Goal: Task Accomplishment & Management: Manage account settings

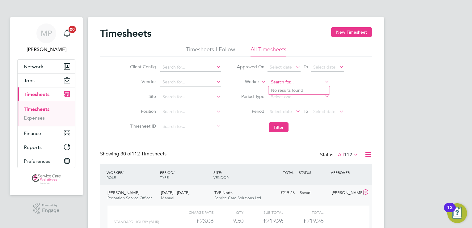
click at [293, 82] on input at bounding box center [299, 82] width 61 height 9
click at [277, 83] on input "susan ann" at bounding box center [299, 82] width 61 height 9
click at [292, 83] on input "susan ann" at bounding box center [299, 82] width 61 height 9
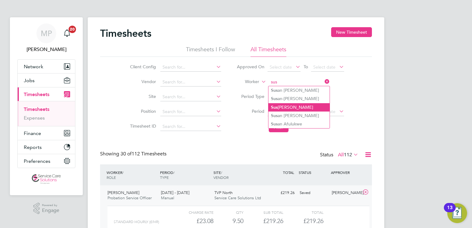
click at [292, 104] on li "Sus anna Vaughan" at bounding box center [299, 107] width 61 height 8
type input "Susanna Vaughan"
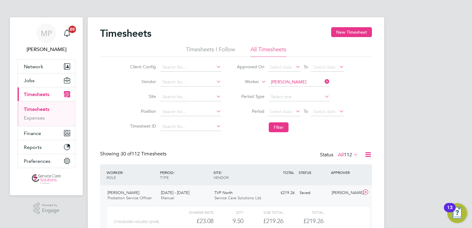
drag, startPoint x: 324, startPoint y: 81, endPoint x: 321, endPoint y: 81, distance: 3.4
click at [324, 81] on icon at bounding box center [324, 81] width 0 height 9
click at [275, 81] on input at bounding box center [299, 82] width 61 height 9
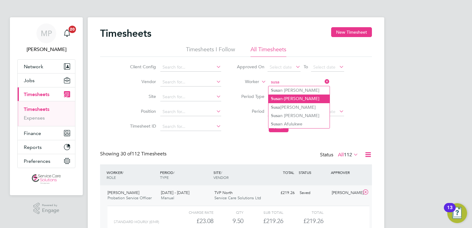
click at [288, 98] on li "Susa n-Anne Williams" at bounding box center [299, 99] width 61 height 8
type input "[PERSON_NAME]"
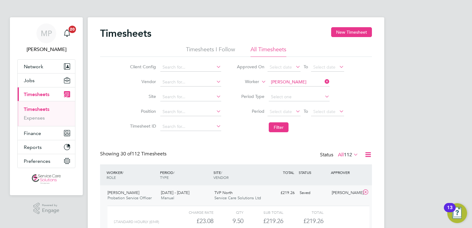
click at [278, 132] on li "Filter" at bounding box center [290, 127] width 123 height 16
click at [272, 130] on button "Filter" at bounding box center [279, 127] width 20 height 10
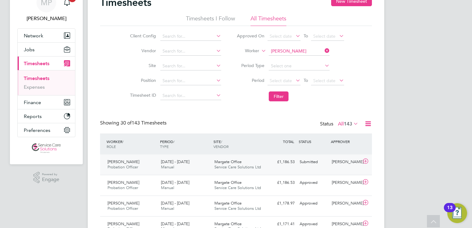
click at [263, 169] on div "Margate Office Service Care Solutions Ltd" at bounding box center [238, 164] width 53 height 15
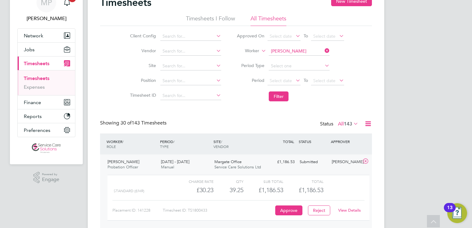
click at [355, 212] on link "View Details" at bounding box center [349, 210] width 23 height 5
click at [291, 48] on input at bounding box center [299, 51] width 61 height 9
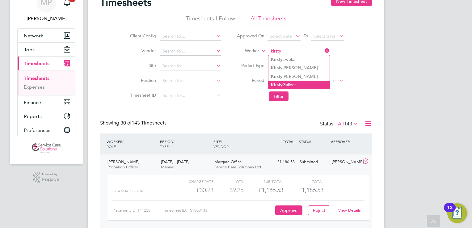
click at [291, 84] on li "Kirsty Gallear" at bounding box center [299, 85] width 61 height 8
type input "Kirsty Gallear"
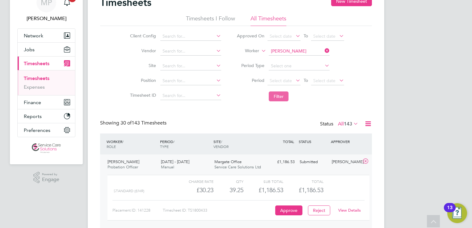
click at [286, 98] on button "Filter" at bounding box center [279, 96] width 20 height 10
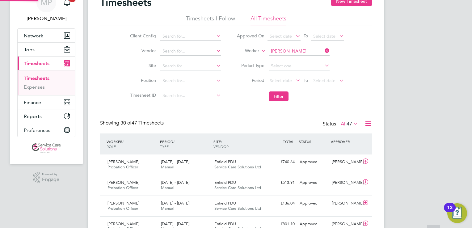
scroll to position [3, 3]
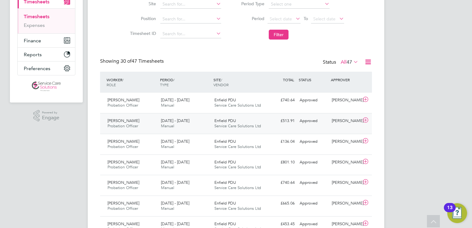
click at [279, 127] on div "Kirsty Gallear Probation Officer 14 - 20 Jul 2025 14 - 20 Jul 2025 Manual Enfie…" at bounding box center [236, 123] width 272 height 21
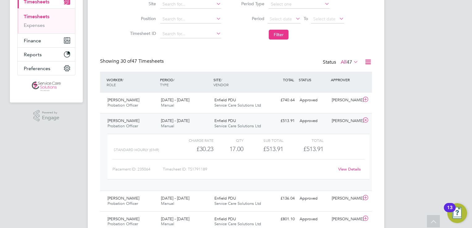
click at [349, 170] on link "View Details" at bounding box center [349, 169] width 23 height 5
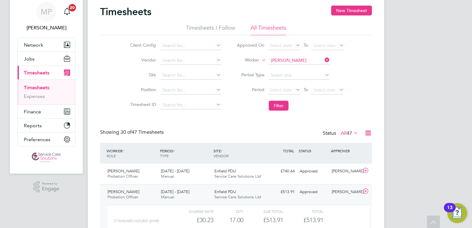
scroll to position [0, 0]
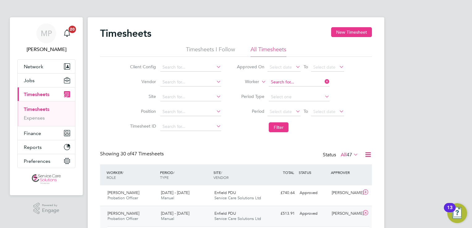
click at [279, 81] on input at bounding box center [299, 82] width 61 height 9
click at [287, 97] on b "Bongani" at bounding box center [279, 98] width 17 height 5
type input "Bongani Rabela"
click at [279, 129] on button "Filter" at bounding box center [279, 127] width 20 height 10
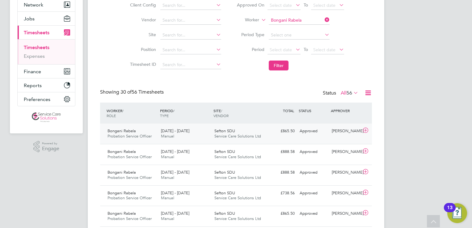
click at [263, 134] on div "Sefton SDU Service Care Solutions Ltd" at bounding box center [238, 133] width 53 height 15
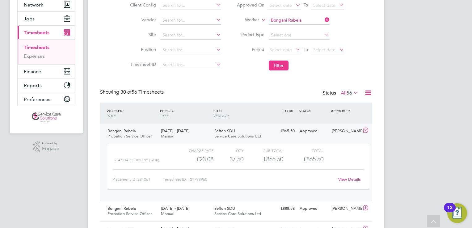
drag, startPoint x: 239, startPoint y: 81, endPoint x: 235, endPoint y: 87, distance: 6.8
click at [350, 181] on link "View Details" at bounding box center [349, 179] width 23 height 5
click at [299, 20] on input at bounding box center [299, 20] width 61 height 9
drag, startPoint x: 300, startPoint y: 28, endPoint x: 275, endPoint y: 70, distance: 48.7
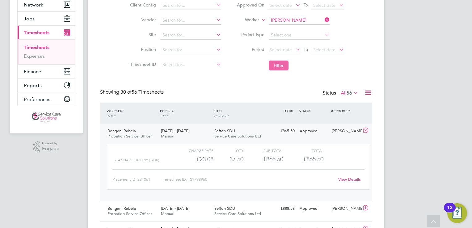
click at [308, 30] on b "Shearman" at bounding box center [326, 28] width 36 height 5
type input "Catherine Shearman"
click at [276, 62] on button "Filter" at bounding box center [279, 66] width 20 height 10
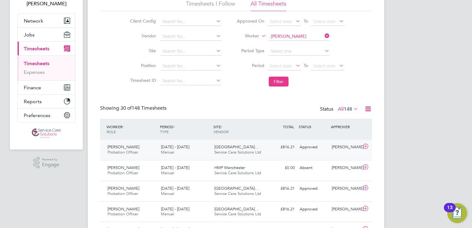
scroll to position [93, 0]
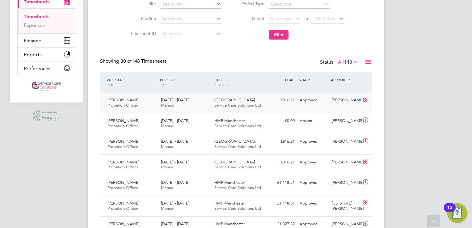
click at [202, 105] on div "4 - 10 Aug 2025 Manual" at bounding box center [185, 102] width 53 height 15
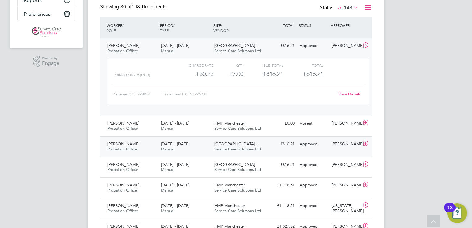
scroll to position [155, 0]
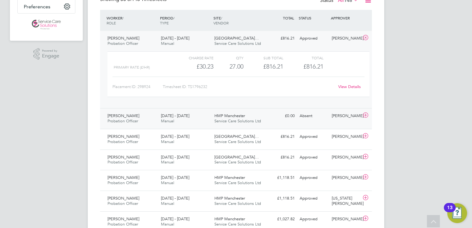
click at [201, 121] on div "30 Jun - 6 Jul 2025 Manual" at bounding box center [185, 118] width 53 height 15
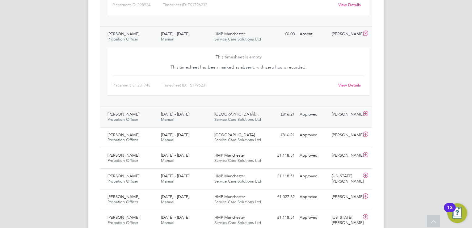
scroll to position [247, 0]
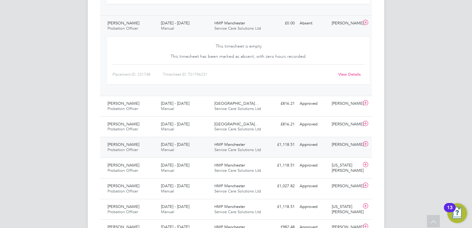
click at [203, 146] on div "23 - 29 Jun 2025 Manual" at bounding box center [185, 147] width 53 height 15
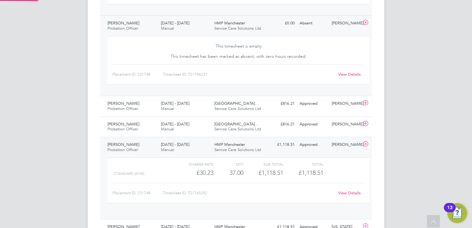
scroll to position [10, 60]
click at [196, 126] on div "21 - 27 Jul 2025 Manual" at bounding box center [185, 126] width 53 height 15
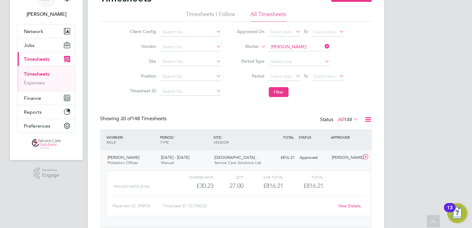
scroll to position [0, 0]
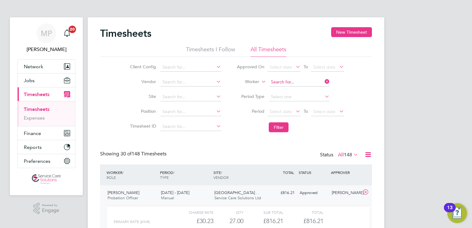
click at [289, 83] on input at bounding box center [299, 82] width 61 height 9
click at [293, 87] on li "Sophie Kawoya" at bounding box center [307, 90] width 76 height 8
type input "Sophie Kawoya"
click at [276, 127] on button "Filter" at bounding box center [279, 127] width 20 height 10
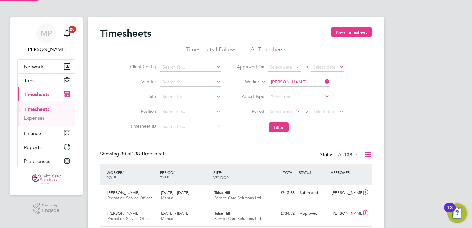
scroll to position [15, 54]
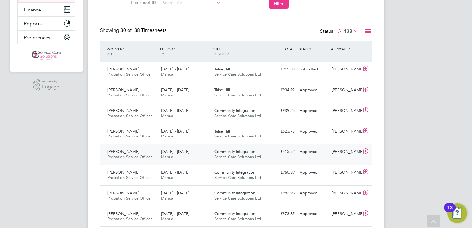
click at [194, 156] on div "14 - 20 Jul 2025 Manual" at bounding box center [185, 154] width 53 height 15
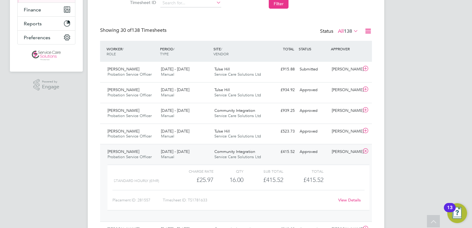
click at [194, 156] on div "14 - 20 Jul 2025 Manual" at bounding box center [185, 154] width 53 height 15
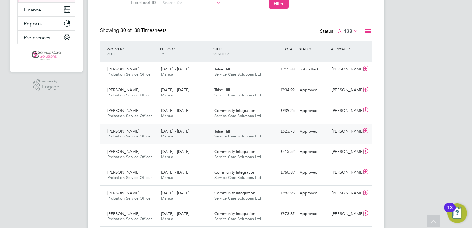
click at [194, 135] on div "14 - 20 Jul 2025 Manual" at bounding box center [185, 133] width 53 height 15
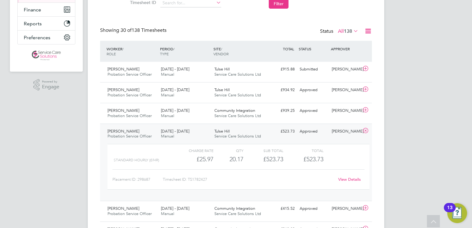
click at [194, 135] on div "14 - 20 Jul 2025 Manual" at bounding box center [185, 133] width 53 height 15
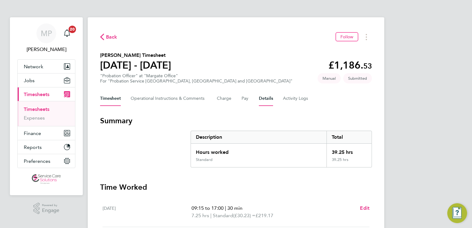
click at [272, 99] on button "Details" at bounding box center [266, 98] width 14 height 15
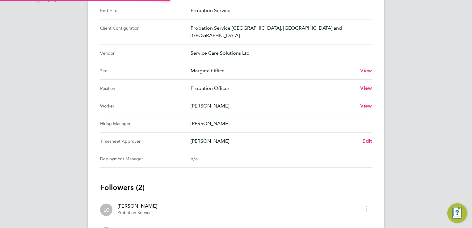
scroll to position [261, 0]
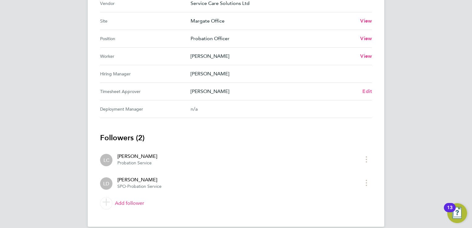
click at [369, 88] on span "Edit" at bounding box center [368, 91] width 10 height 6
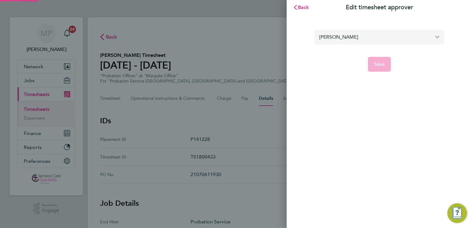
click at [353, 35] on input "[PERSON_NAME]" at bounding box center [380, 37] width 130 height 15
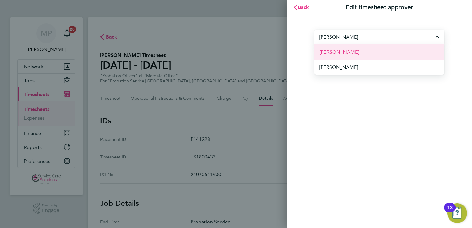
click at [346, 56] on li "[PERSON_NAME]" at bounding box center [380, 52] width 130 height 15
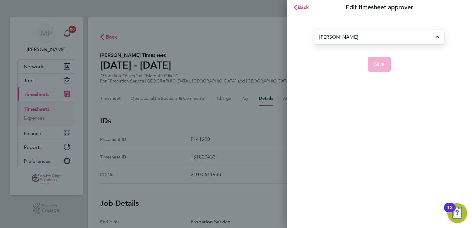
type input "[PERSON_NAME]"
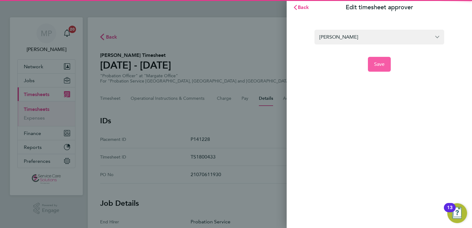
click at [373, 65] on button "Save" at bounding box center [379, 64] width 23 height 15
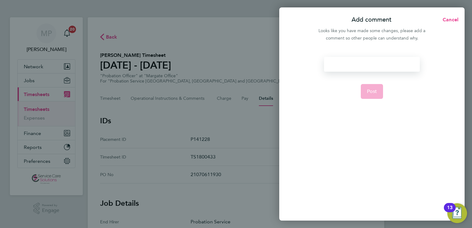
click at [344, 64] on div at bounding box center [372, 64] width 96 height 15
click at [342, 66] on div at bounding box center [372, 64] width 96 height 15
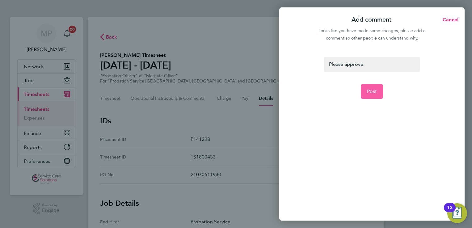
click at [368, 91] on span "Post" at bounding box center [372, 91] width 10 height 6
